Goal: Task Accomplishment & Management: Use online tool/utility

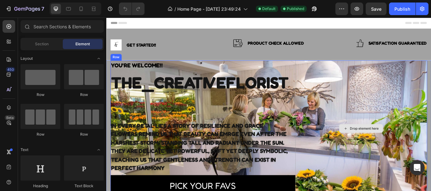
click at [386, 101] on div "Drop element here" at bounding box center [403, 147] width 154 height 159
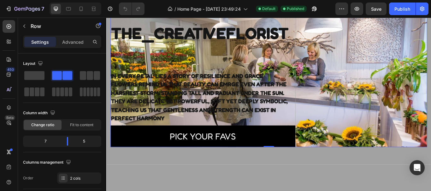
scroll to position [20, 0]
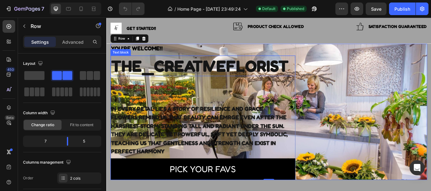
click at [146, 81] on p "THE_CREATIVEFLORIST" at bounding box center [219, 74] width 214 height 23
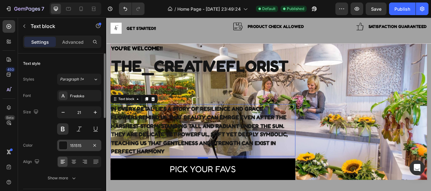
click at [58, 146] on div "151515" at bounding box center [79, 145] width 44 height 11
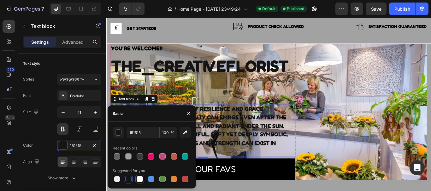
click at [141, 179] on div at bounding box center [139, 179] width 6 height 6
type input "FFFFFF"
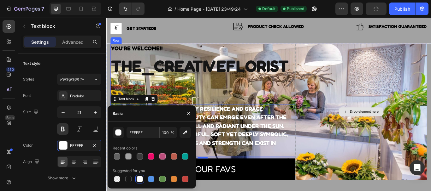
click at [350, 135] on div "Drop element here" at bounding box center [403, 127] width 154 height 159
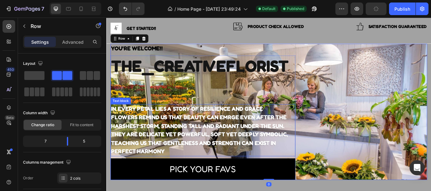
click at [262, 131] on p "FLOWERS REMIND US THAT BEAUTY CAN EMRGE EVEN AFTER THE HARSHEST STORM, STANDING…" at bounding box center [219, 154] width 214 height 50
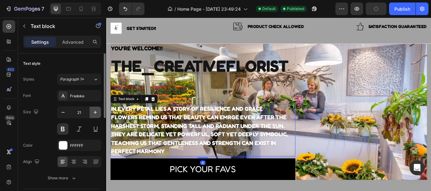
click at [93, 111] on icon "button" at bounding box center [95, 112] width 6 height 6
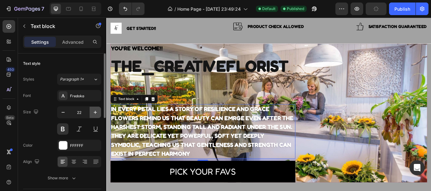
type input "23"
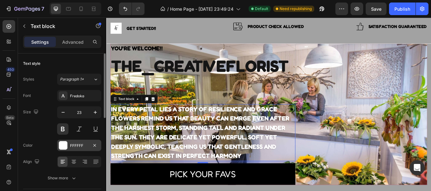
click at [62, 143] on div at bounding box center [63, 146] width 8 height 8
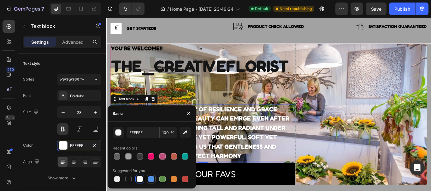
click at [153, 180] on div at bounding box center [151, 179] width 6 height 6
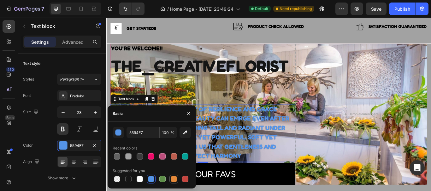
click at [173, 180] on div at bounding box center [174, 179] width 6 height 6
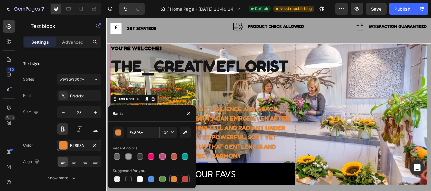
click at [187, 179] on div at bounding box center [185, 179] width 6 height 6
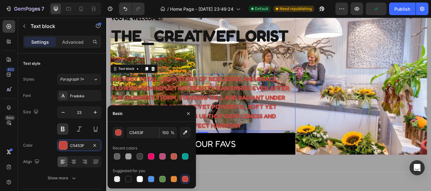
scroll to position [67, 0]
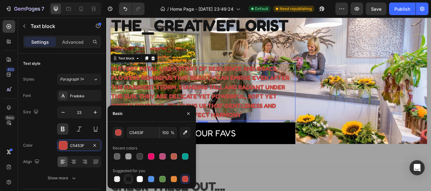
click at [131, 180] on div at bounding box center [128, 179] width 6 height 6
type input "151515"
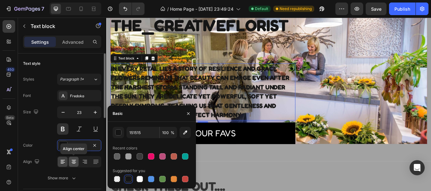
click at [73, 163] on icon at bounding box center [74, 162] width 4 height 1
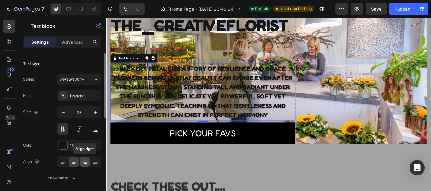
click at [83, 164] on icon at bounding box center [85, 162] width 6 height 6
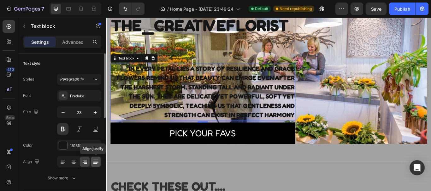
click at [95, 163] on icon at bounding box center [96, 162] width 6 height 6
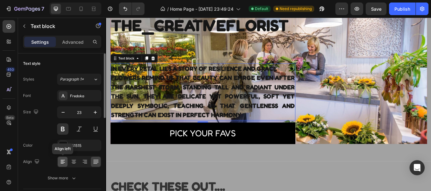
click at [64, 161] on icon at bounding box center [63, 162] width 6 height 6
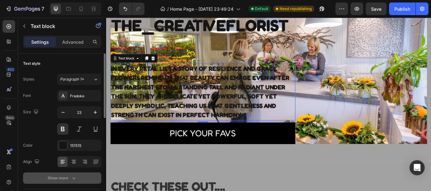
click at [71, 181] on icon "button" at bounding box center [74, 178] width 6 height 6
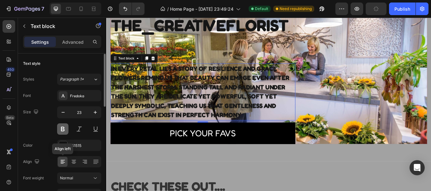
scroll to position [0, 0]
click at [69, 45] on p "Advanced" at bounding box center [72, 42] width 21 height 7
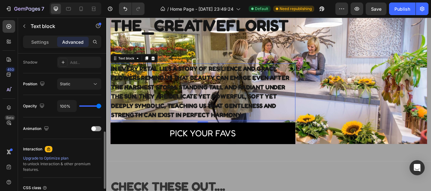
scroll to position [211, 0]
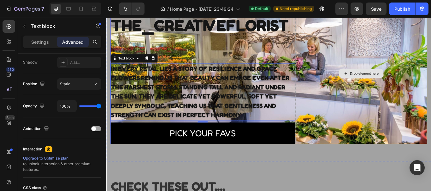
click at [370, 103] on div "Drop element here" at bounding box center [403, 83] width 154 height 165
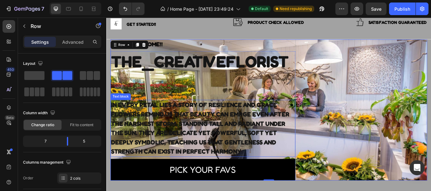
scroll to position [24, 0]
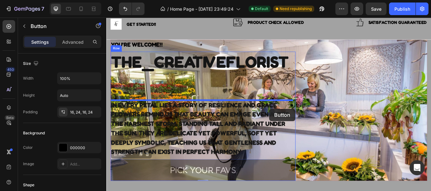
drag, startPoint x: 317, startPoint y: 196, endPoint x: 297, endPoint y: 124, distance: 75.0
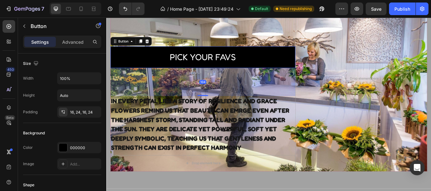
scroll to position [97, 0]
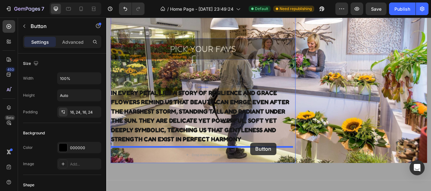
drag, startPoint x: 292, startPoint y: 55, endPoint x: 274, endPoint y: 164, distance: 110.8
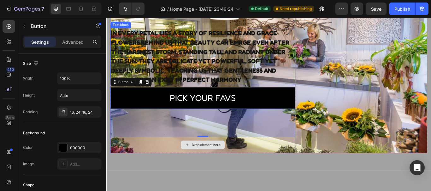
scroll to position [109, 0]
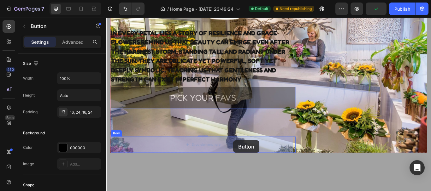
drag, startPoint x: 258, startPoint y: 112, endPoint x: 254, endPoint y: 161, distance: 49.4
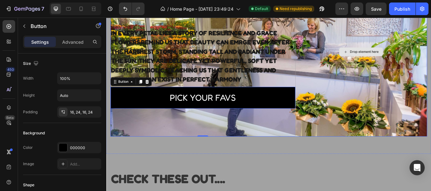
scroll to position [100, 0]
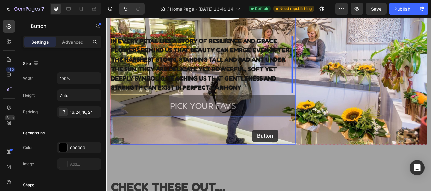
drag, startPoint x: 276, startPoint y: 124, endPoint x: 276, endPoint y: 148, distance: 23.6
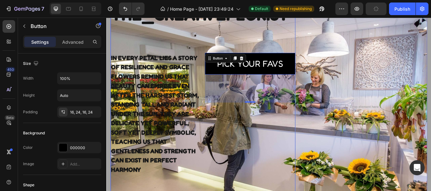
scroll to position [78, 0]
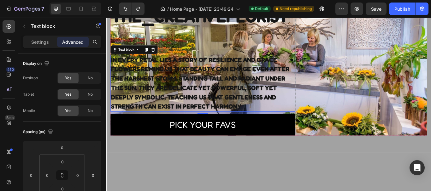
click at [284, 118] on p "FLOWERS REMIND US THAT BEAUTY CAN EMRGE EVEN AFTER THE HARSHEST STORM, STANDING…" at bounding box center [219, 100] width 214 height 55
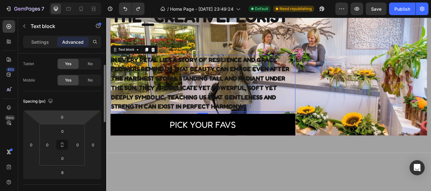
scroll to position [0, 0]
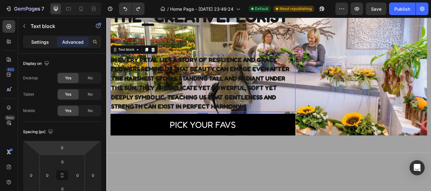
click at [35, 46] on div "Settings" at bounding box center [40, 42] width 32 height 10
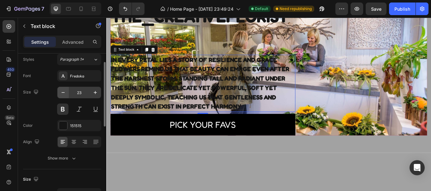
scroll to position [20, 0]
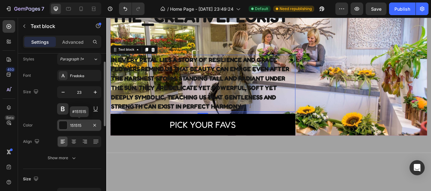
click at [63, 126] on div at bounding box center [63, 125] width 8 height 8
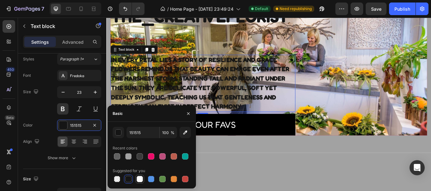
click at [138, 179] on div at bounding box center [139, 179] width 6 height 6
type input "FFFFFF"
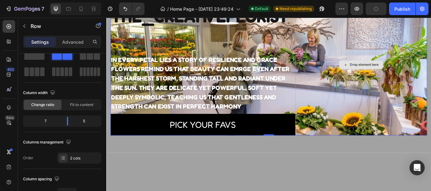
click at [351, 142] on div "Drop element here" at bounding box center [403, 73] width 154 height 165
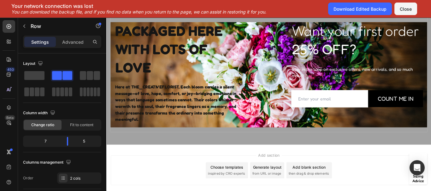
scroll to position [1603, 0]
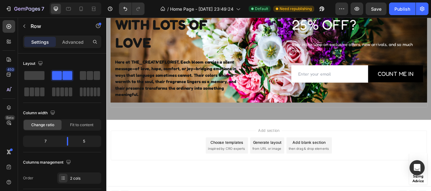
click at [125, 150] on div "Add section Choose templates inspired by CRO experts Generate layout from URL o…" at bounding box center [295, 167] width 368 height 35
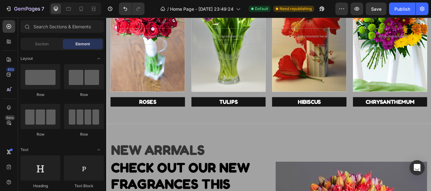
scroll to position [0, 0]
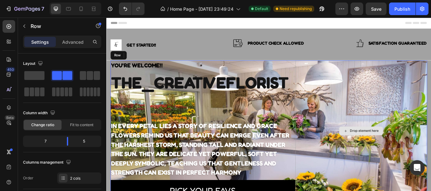
click at [357, 85] on div "Drop element here" at bounding box center [403, 150] width 154 height 165
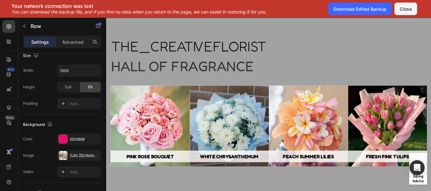
scroll to position [1028, 0]
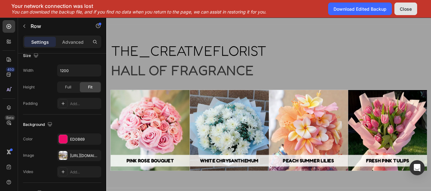
click at [408, 9] on div "Close" at bounding box center [405, 9] width 12 height 7
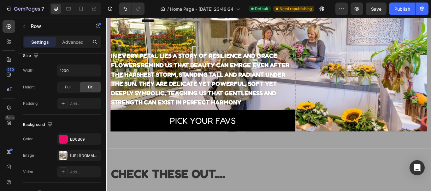
scroll to position [82, 0]
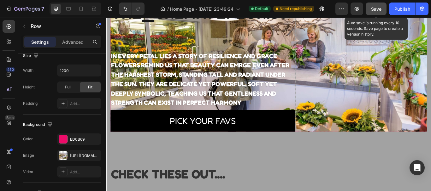
click at [376, 9] on span "Save" at bounding box center [376, 8] width 10 height 5
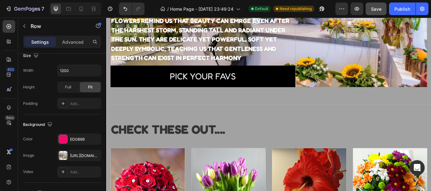
scroll to position [134, 0]
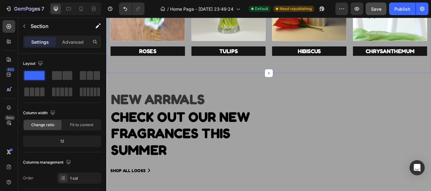
scroll to position [388, 0]
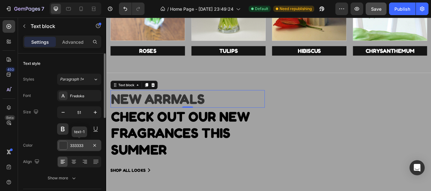
click at [68, 147] on div "333333" at bounding box center [79, 145] width 44 height 11
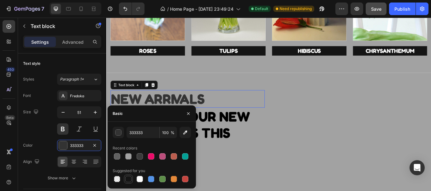
click at [129, 177] on div at bounding box center [128, 179] width 6 height 6
type input "151515"
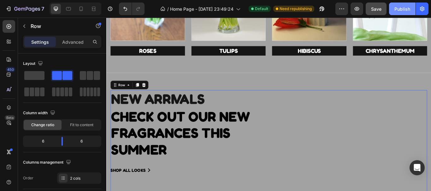
click at [406, 9] on div "Publish" at bounding box center [402, 9] width 16 height 7
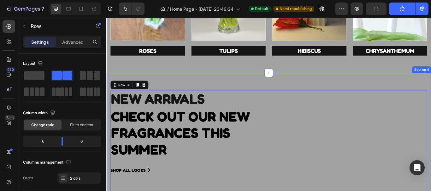
click at [288, 95] on div "NEW ARRIVALS Text block CHECK OUT OUR NEW FRAGRANCES this summer Heading shop a…" at bounding box center [295, 166] width 378 height 168
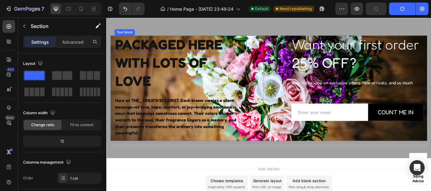
scroll to position [1558, 0]
